Goal: Use online tool/utility

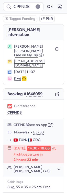
scroll to position [88, 0]
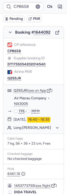
scroll to position [87, 0]
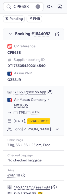
type input "CPPNDB"
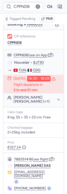
scroll to position [70, 0]
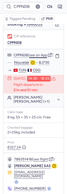
click at [37, 54] on button "see on App" at bounding box center [38, 55] width 18 height 4
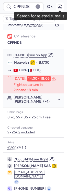
click at [61, 5] on icon "button" at bounding box center [59, 6] width 5 height 5
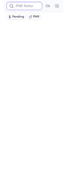
scroll to position [0, 0]
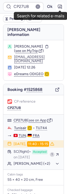
click at [57, 7] on icon "button" at bounding box center [59, 6] width 5 height 5
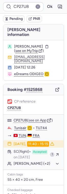
type input "CPPNDB"
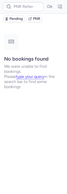
type input "CPPNDB"
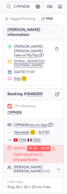
click at [59, 10] on button "button" at bounding box center [60, 7] width 8 height 8
